Goal: Navigation & Orientation: Find specific page/section

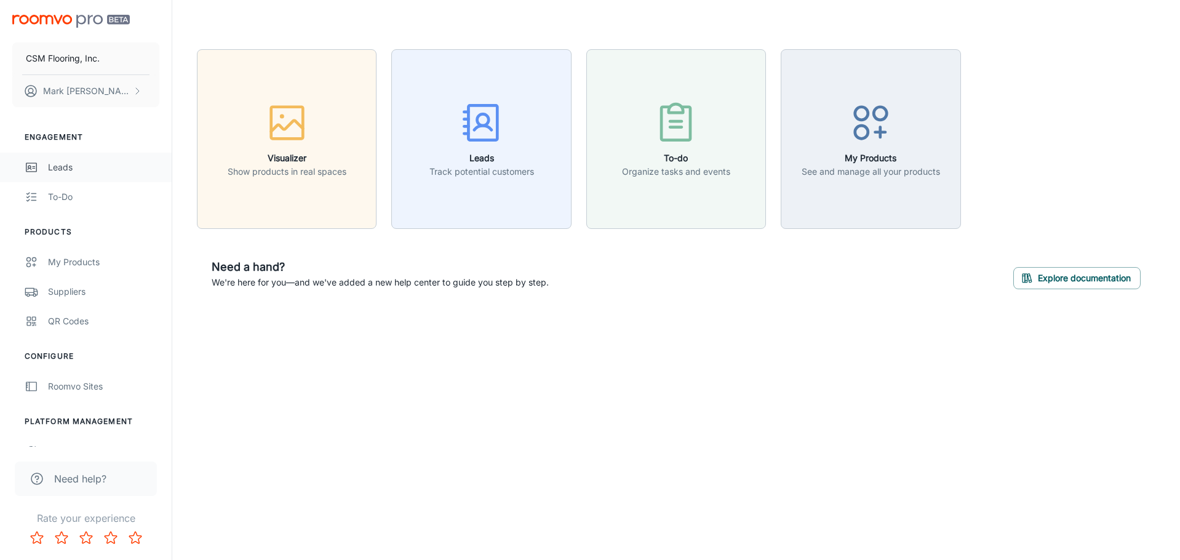
click at [126, 171] on div "Leads" at bounding box center [103, 168] width 111 height 14
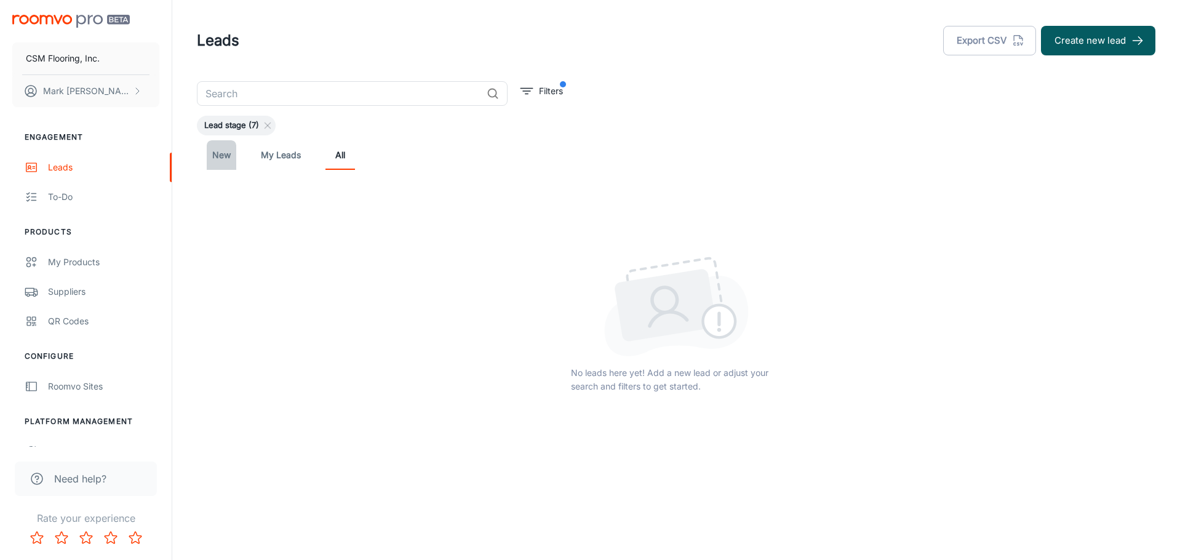
click at [229, 159] on link "New" at bounding box center [222, 155] width 30 height 30
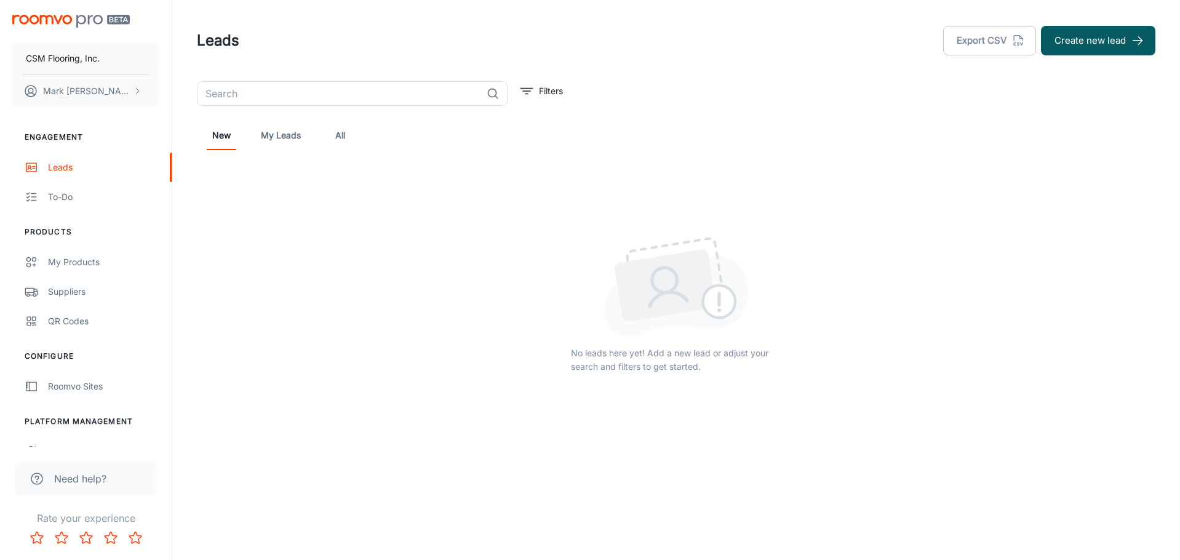
click at [280, 141] on link "My Leads" at bounding box center [281, 136] width 40 height 30
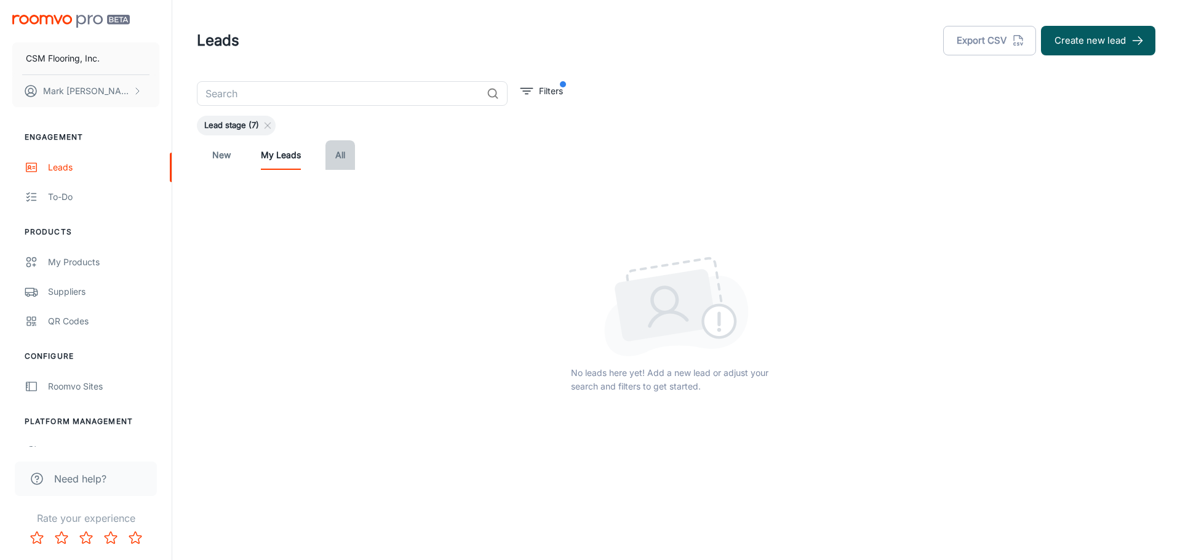
click at [344, 153] on link "All" at bounding box center [340, 155] width 30 height 30
click at [89, 190] on div "To-do" at bounding box center [103, 197] width 111 height 14
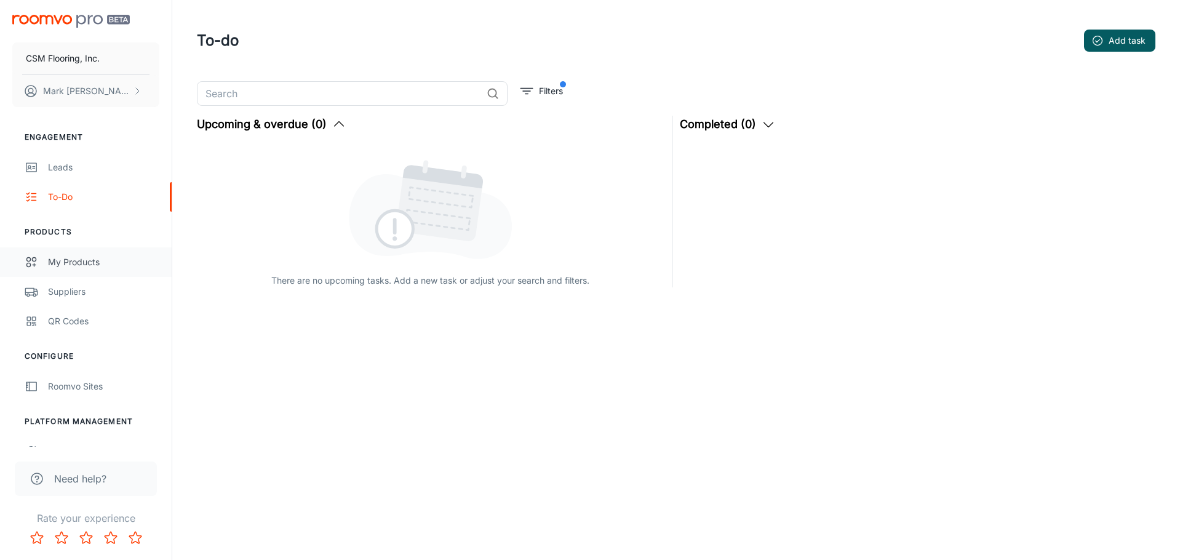
click at [73, 264] on div "My Products" at bounding box center [103, 262] width 111 height 14
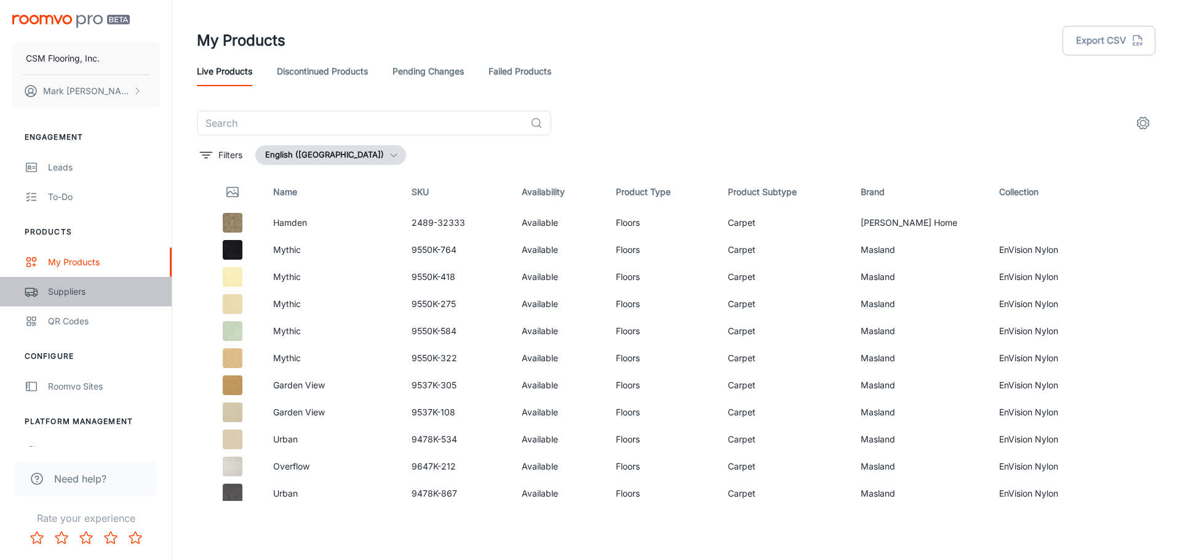
click at [76, 293] on div "Suppliers" at bounding box center [103, 292] width 111 height 14
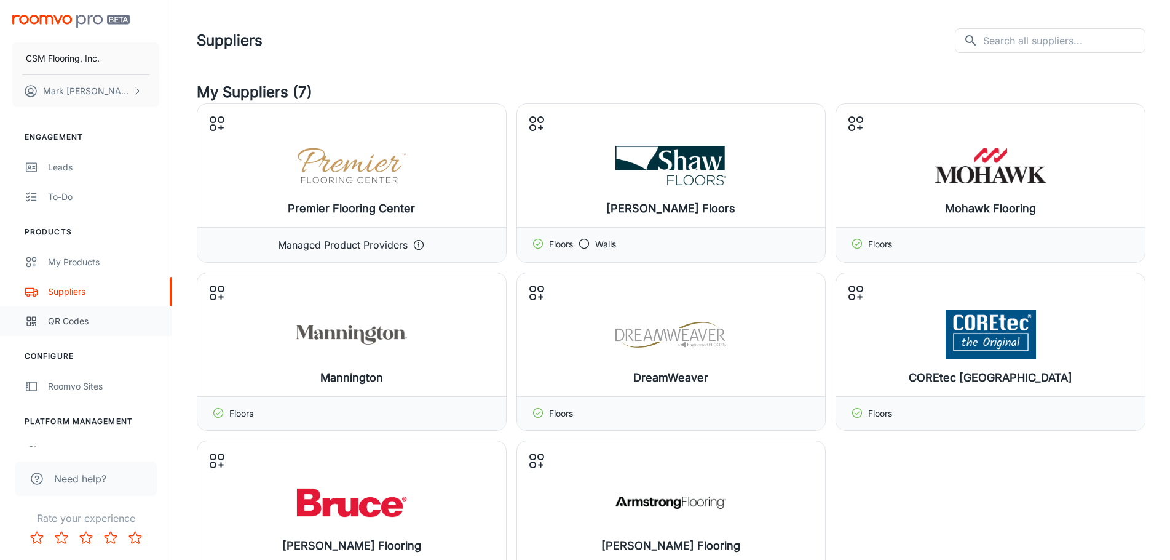
click at [84, 319] on div "QR Codes" at bounding box center [103, 321] width 111 height 14
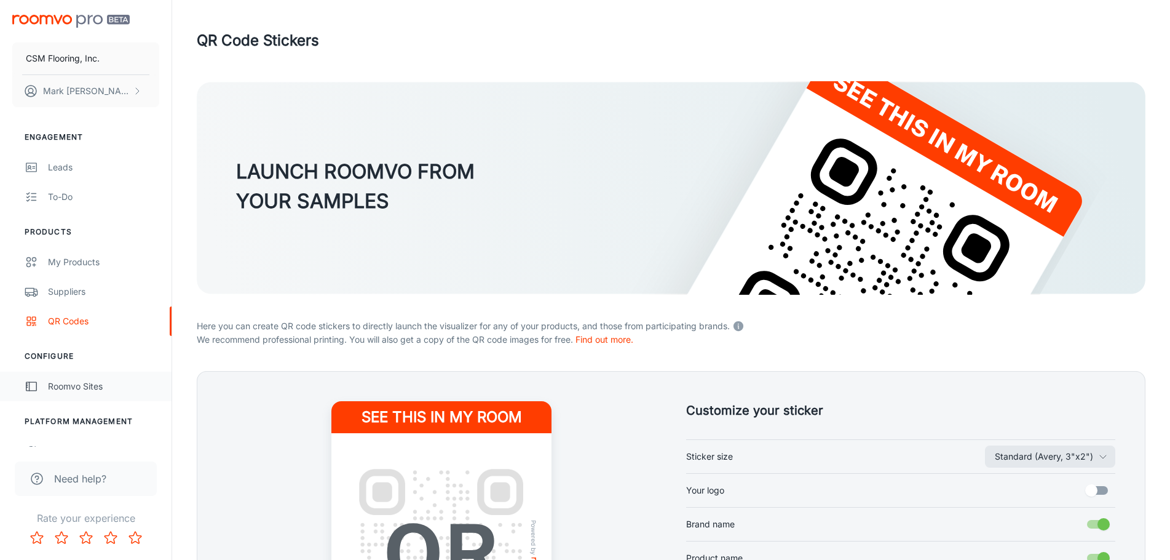
click at [102, 386] on div "Roomvo Sites" at bounding box center [103, 386] width 111 height 14
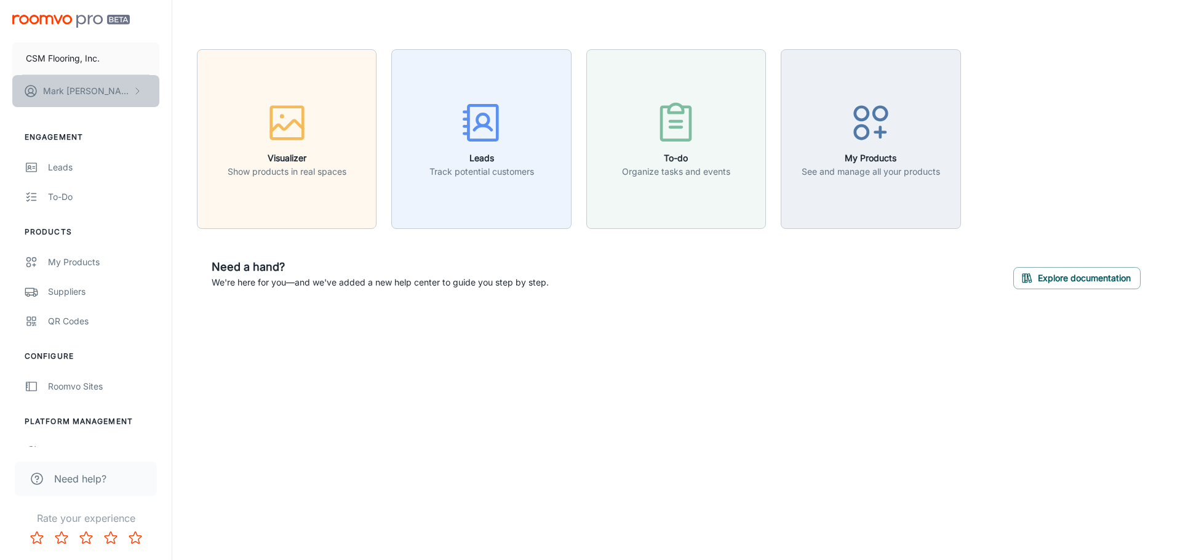
click at [138, 93] on icon "scrollable content" at bounding box center [137, 91] width 10 height 10
click at [200, 96] on li "User Profile" at bounding box center [192, 90] width 66 height 21
